Goal: Information Seeking & Learning: Compare options

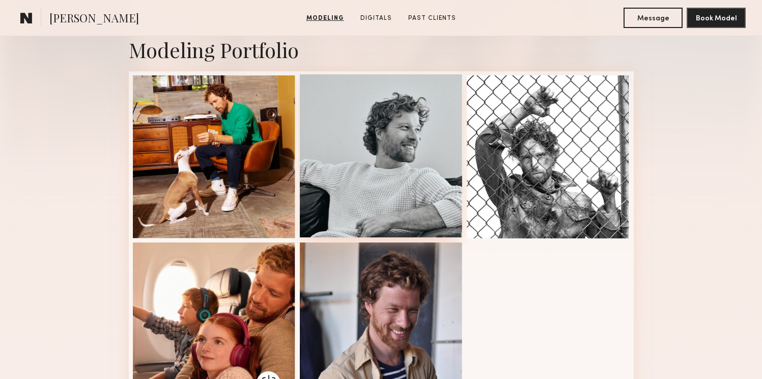
scroll to position [226, 0]
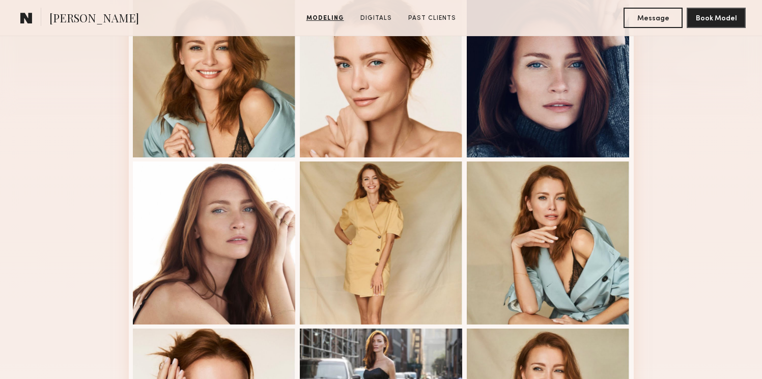
scroll to position [380, 0]
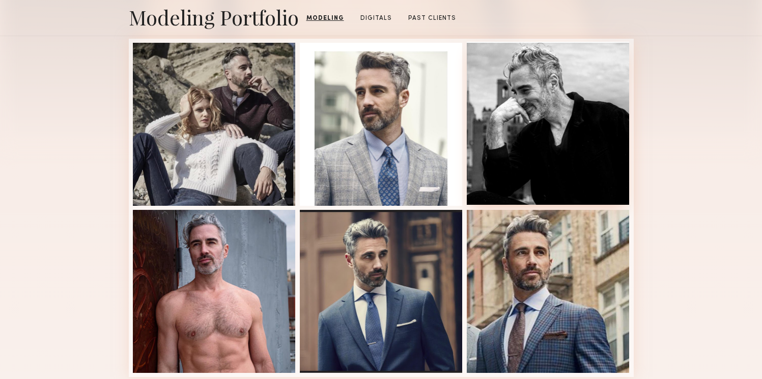
scroll to position [268, 0]
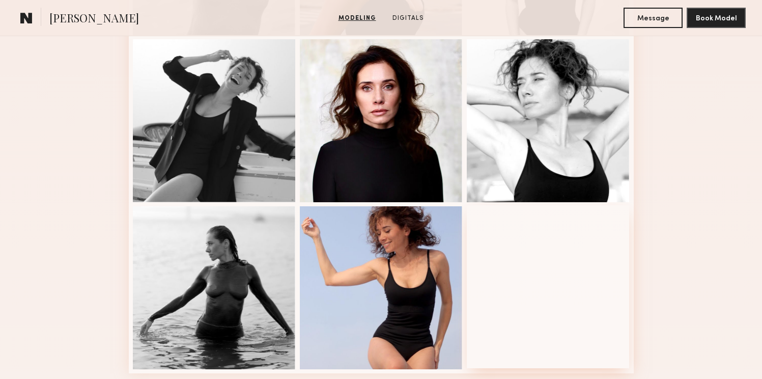
scroll to position [688, 0]
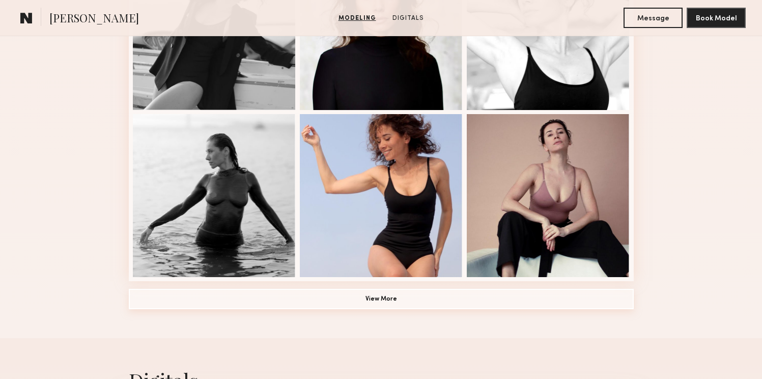
drag, startPoint x: 365, startPoint y: 294, endPoint x: 435, endPoint y: 303, distance: 71.4
click at [365, 294] on button "View More" at bounding box center [381, 299] width 505 height 20
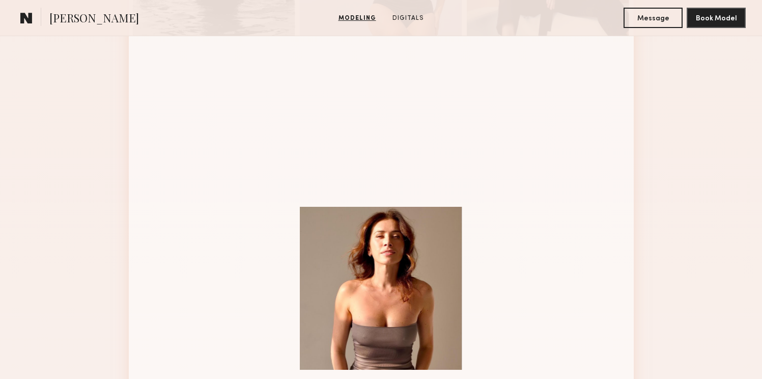
scroll to position [957, 0]
